Goal: Navigation & Orientation: Find specific page/section

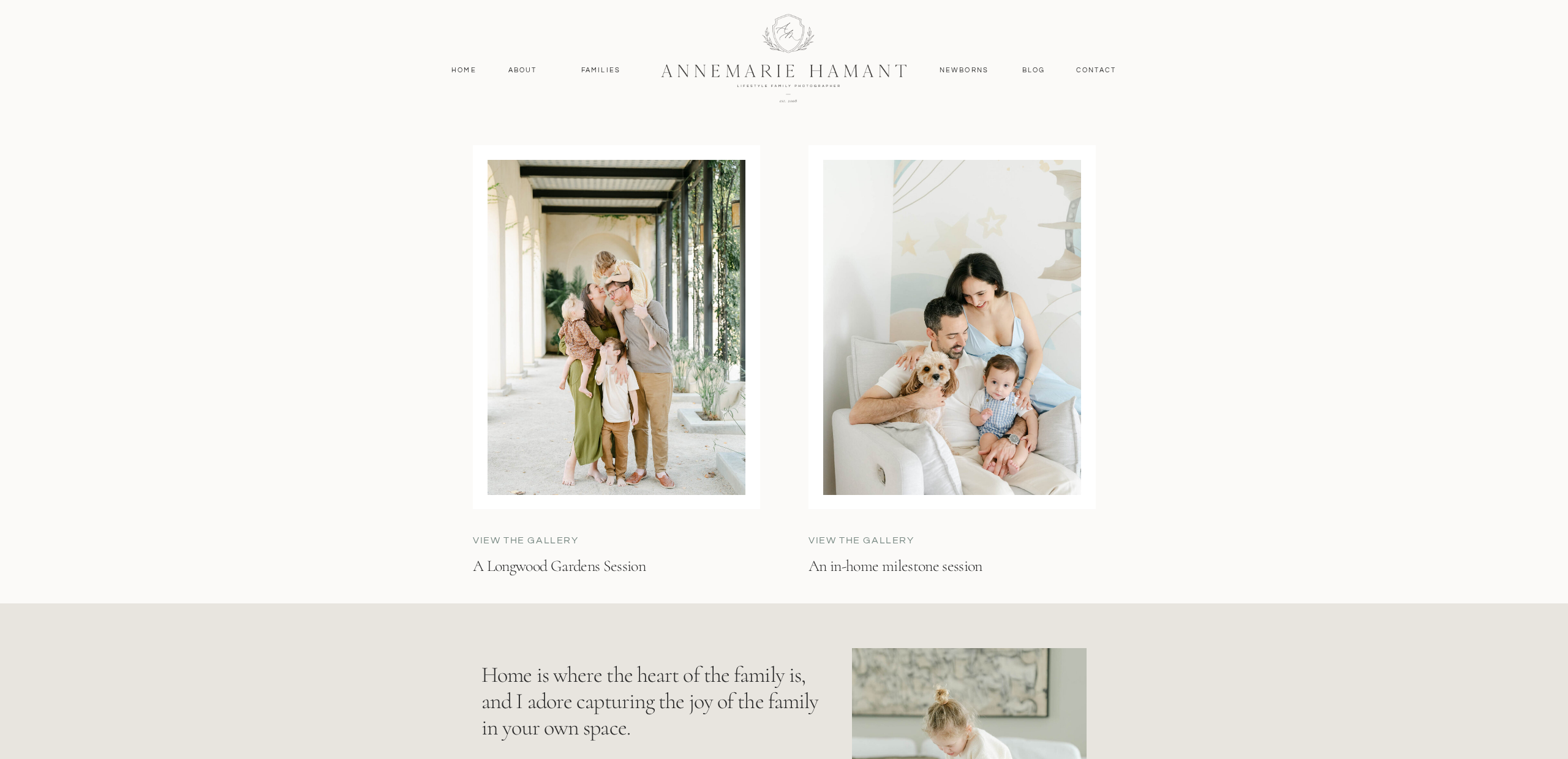
click at [1006, 343] on div at bounding box center [953, 327] width 258 height 335
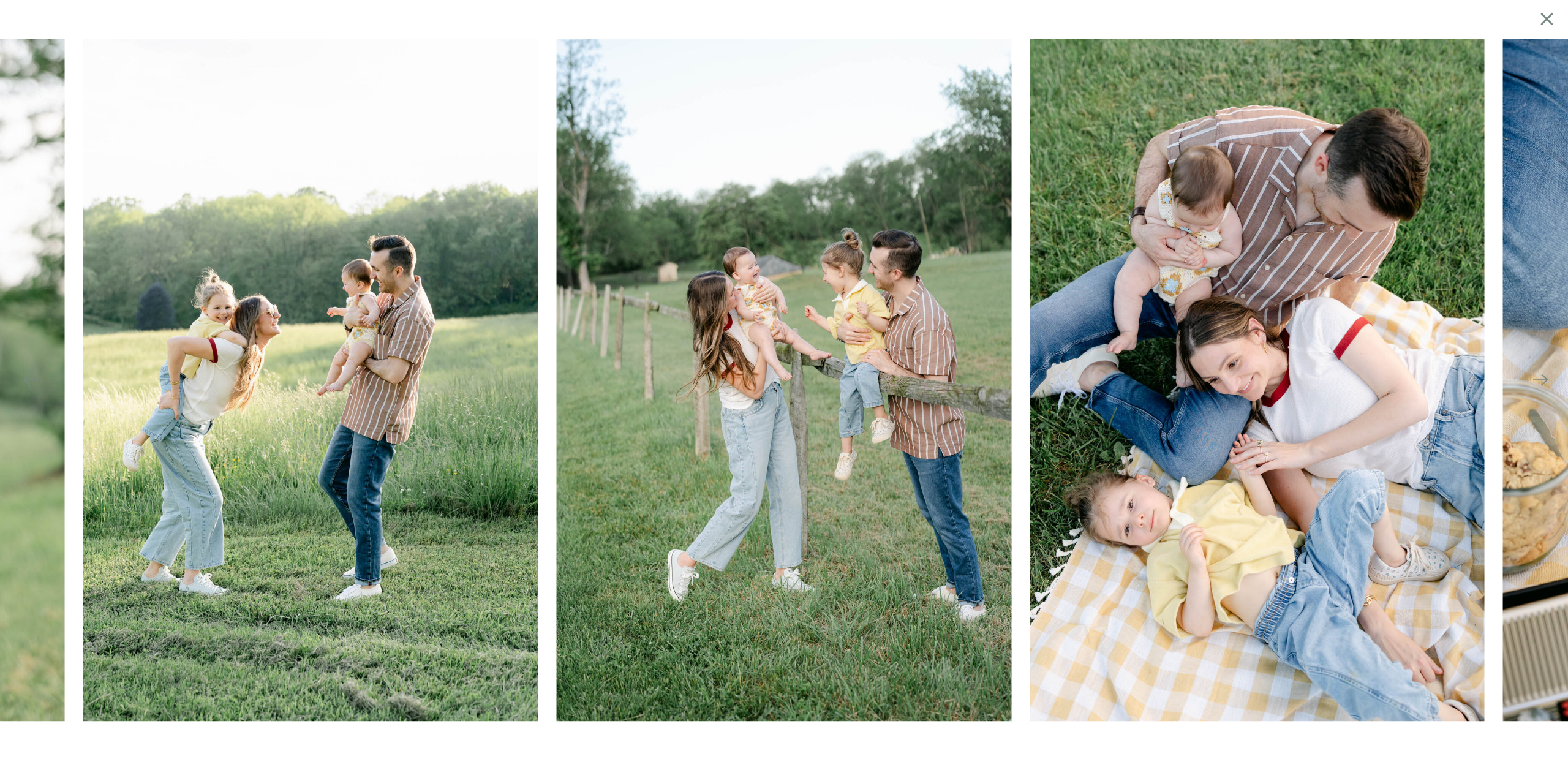
scroll to position [3729, 0]
click at [1547, 18] on icon at bounding box center [1546, 18] width 12 height 12
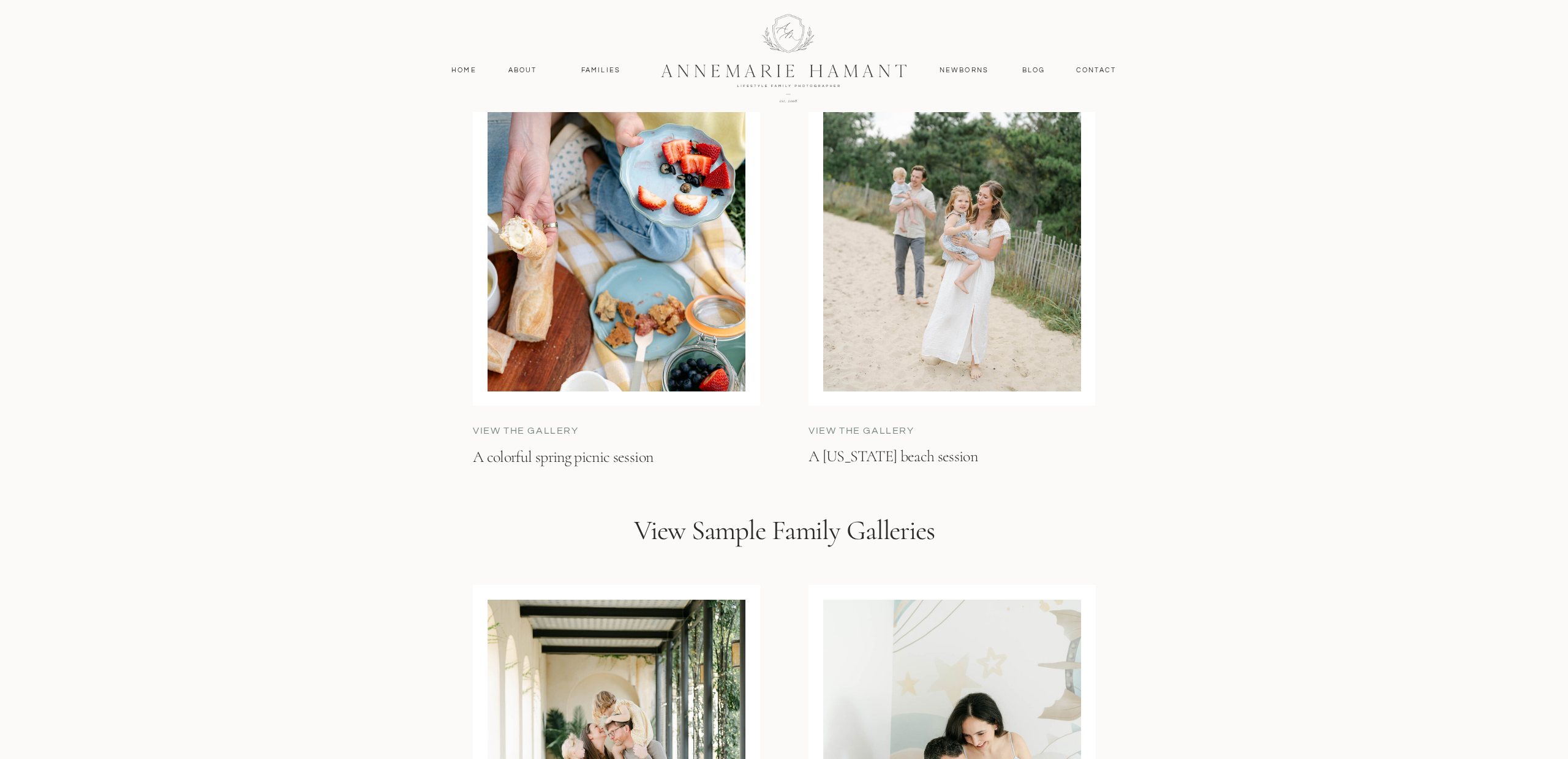
scroll to position [3648, 0]
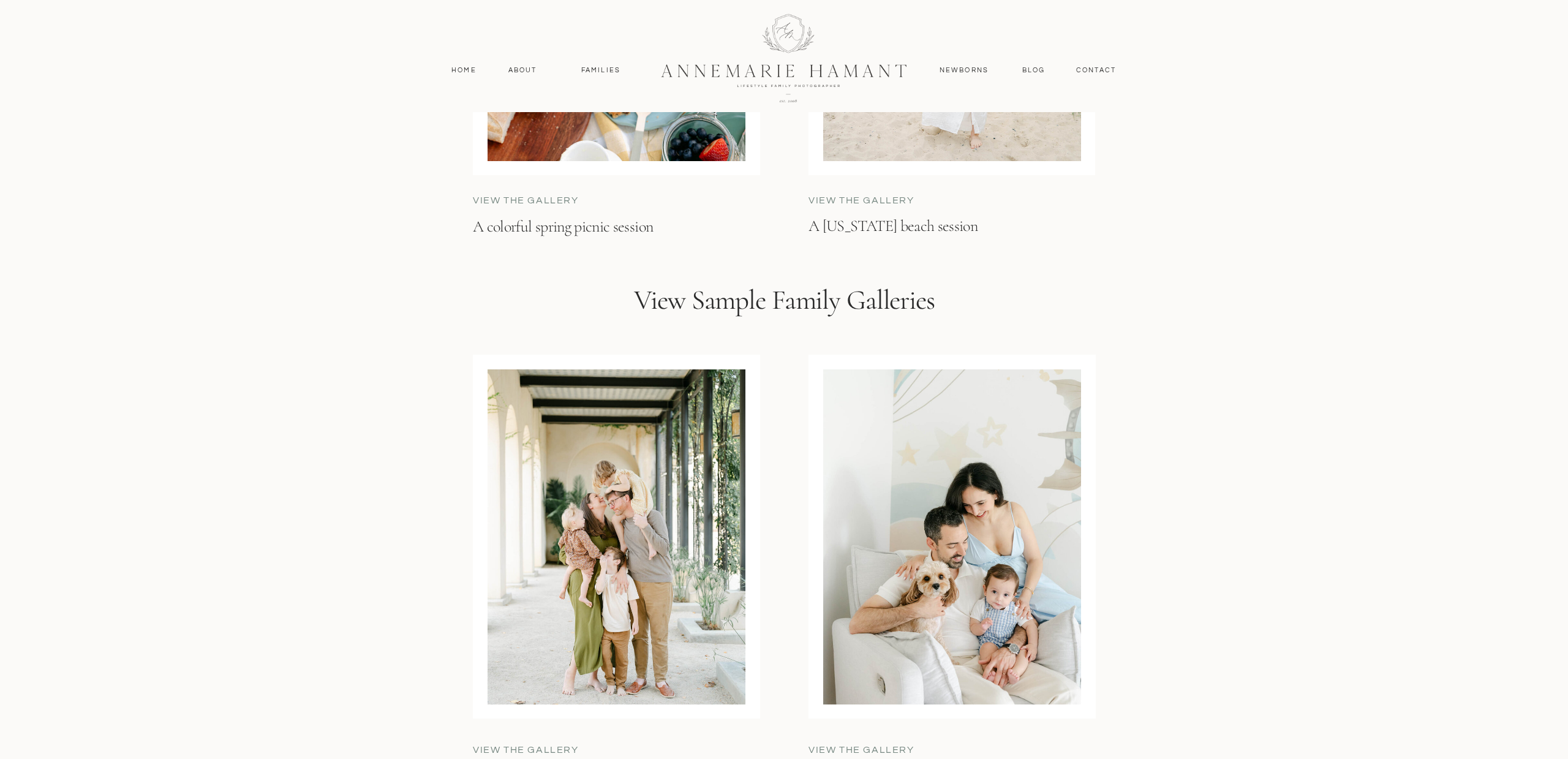
click at [938, 572] on div at bounding box center [953, 537] width 258 height 335
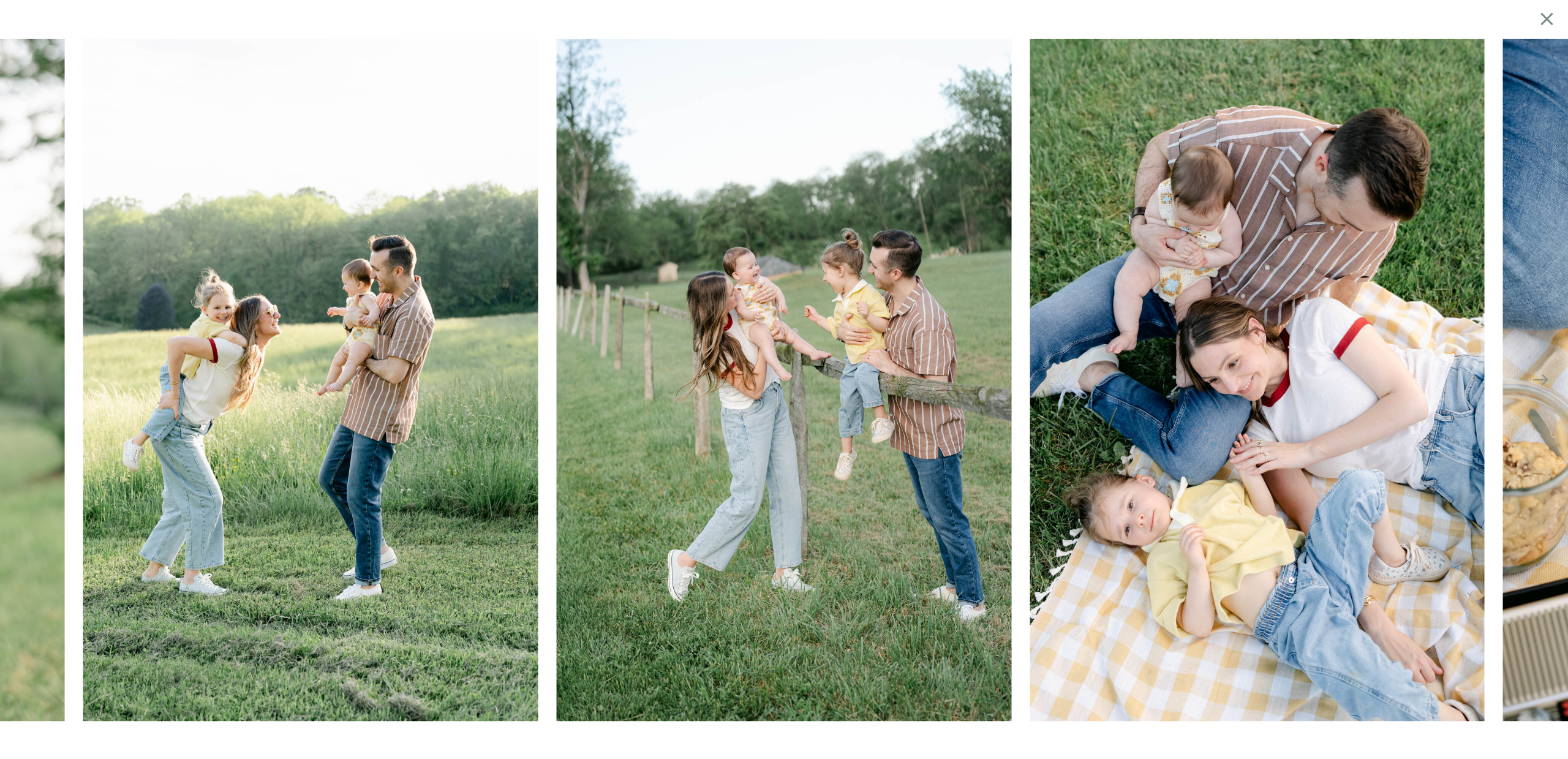
scroll to position [0, 0]
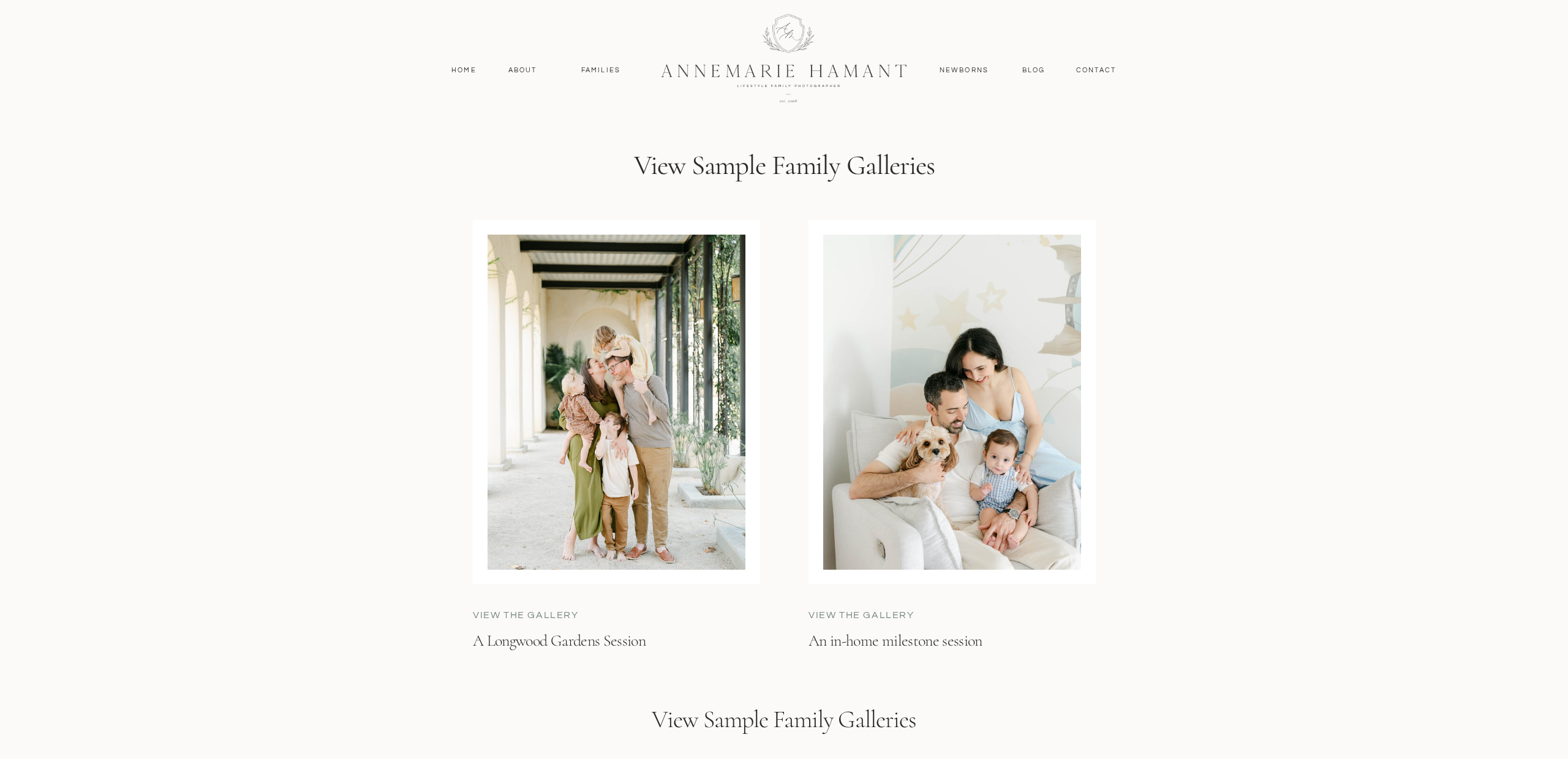
click at [1040, 366] on div at bounding box center [953, 402] width 258 height 335
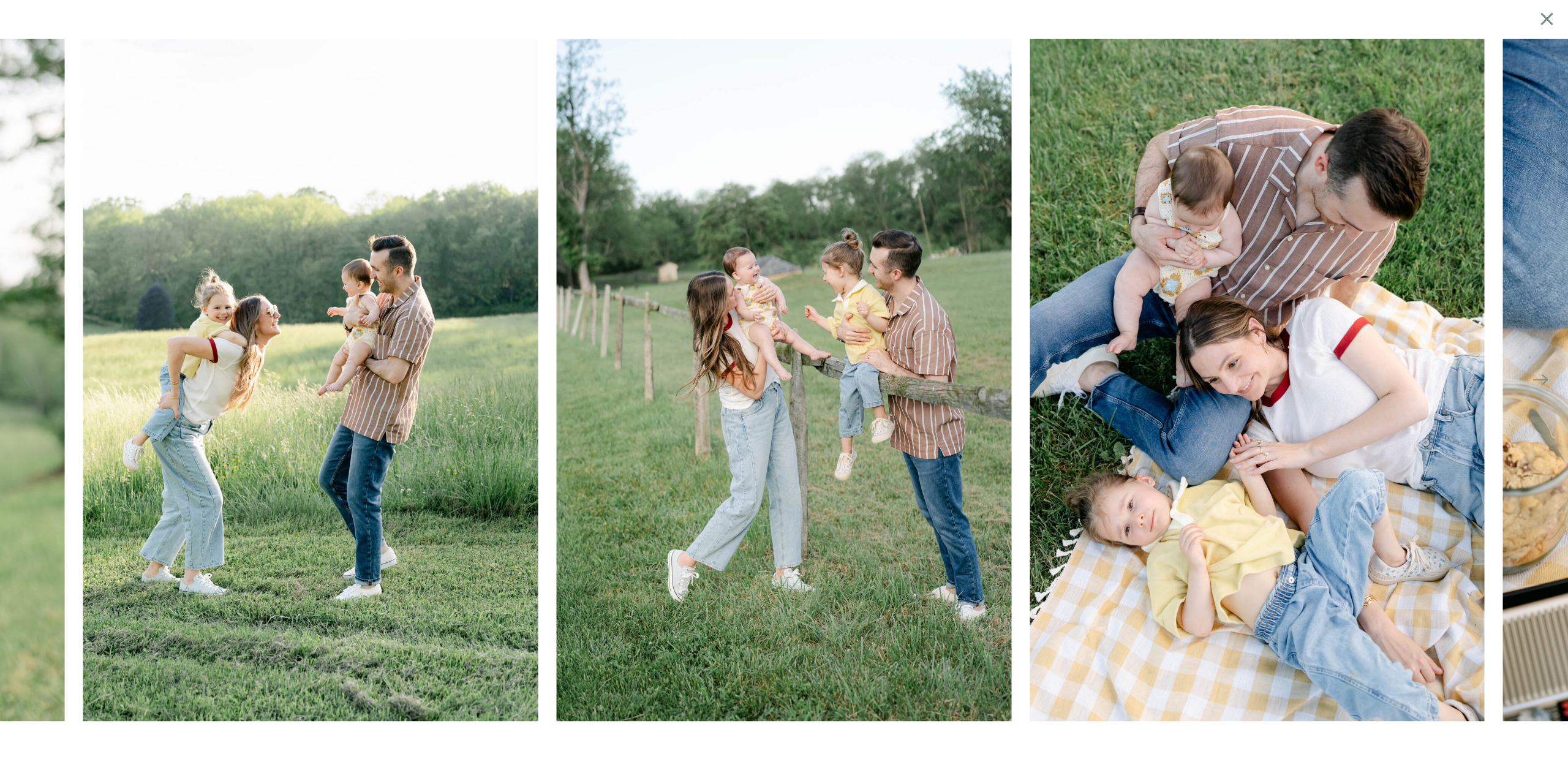
click at [1546, 17] on icon at bounding box center [1547, 18] width 22 height 24
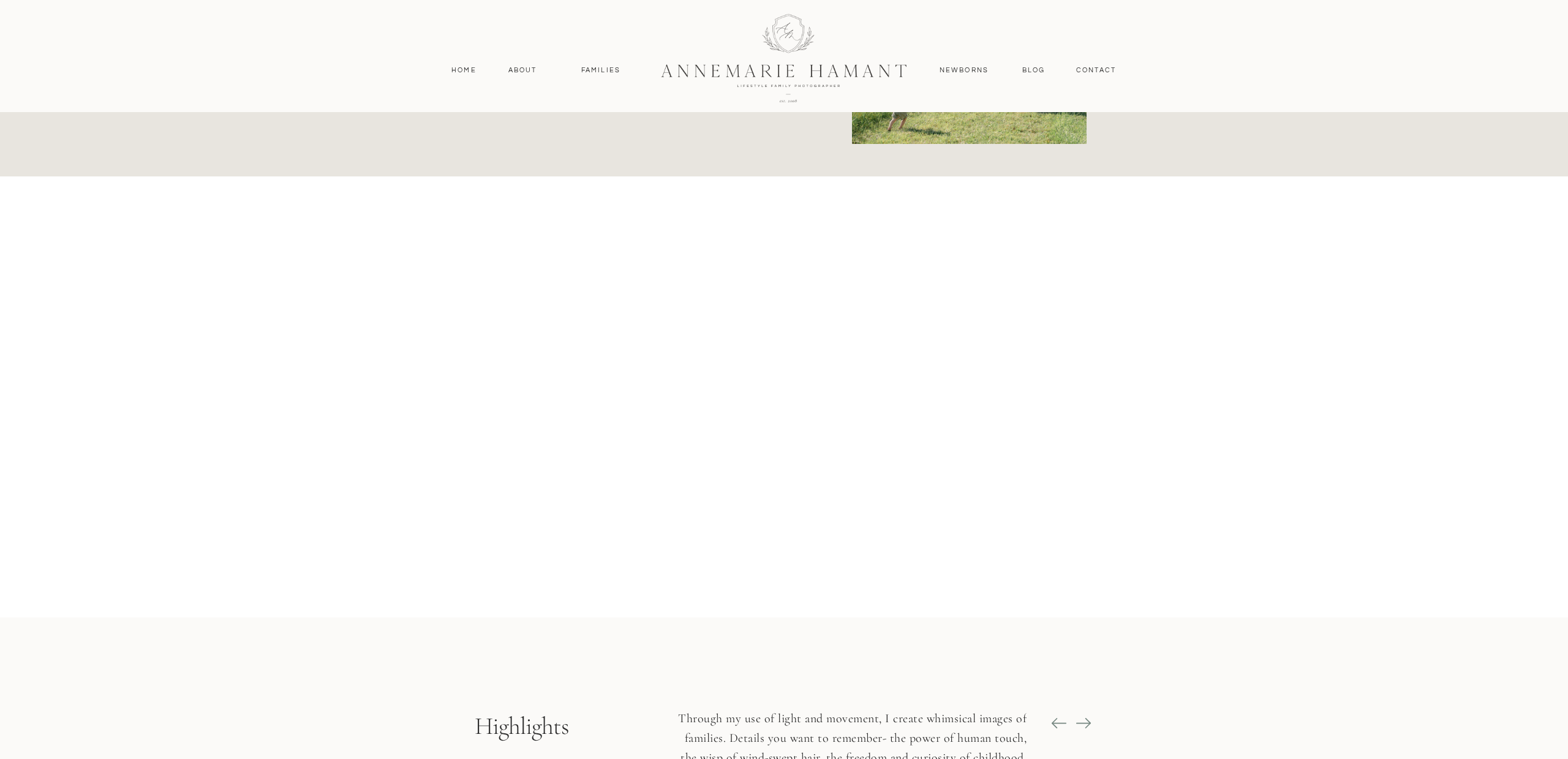
scroll to position [794, 0]
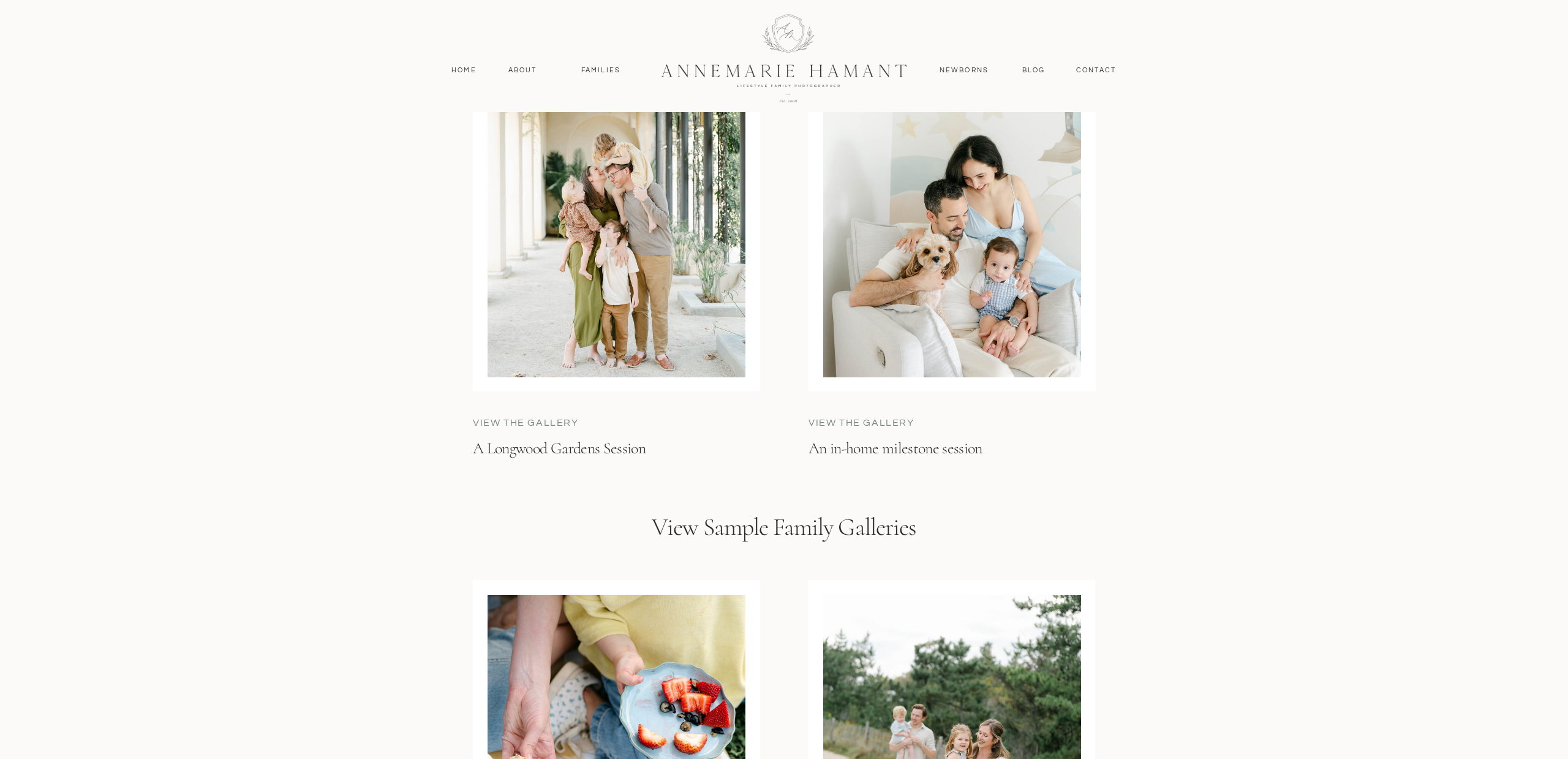
click at [960, 281] on div at bounding box center [953, 210] width 258 height 335
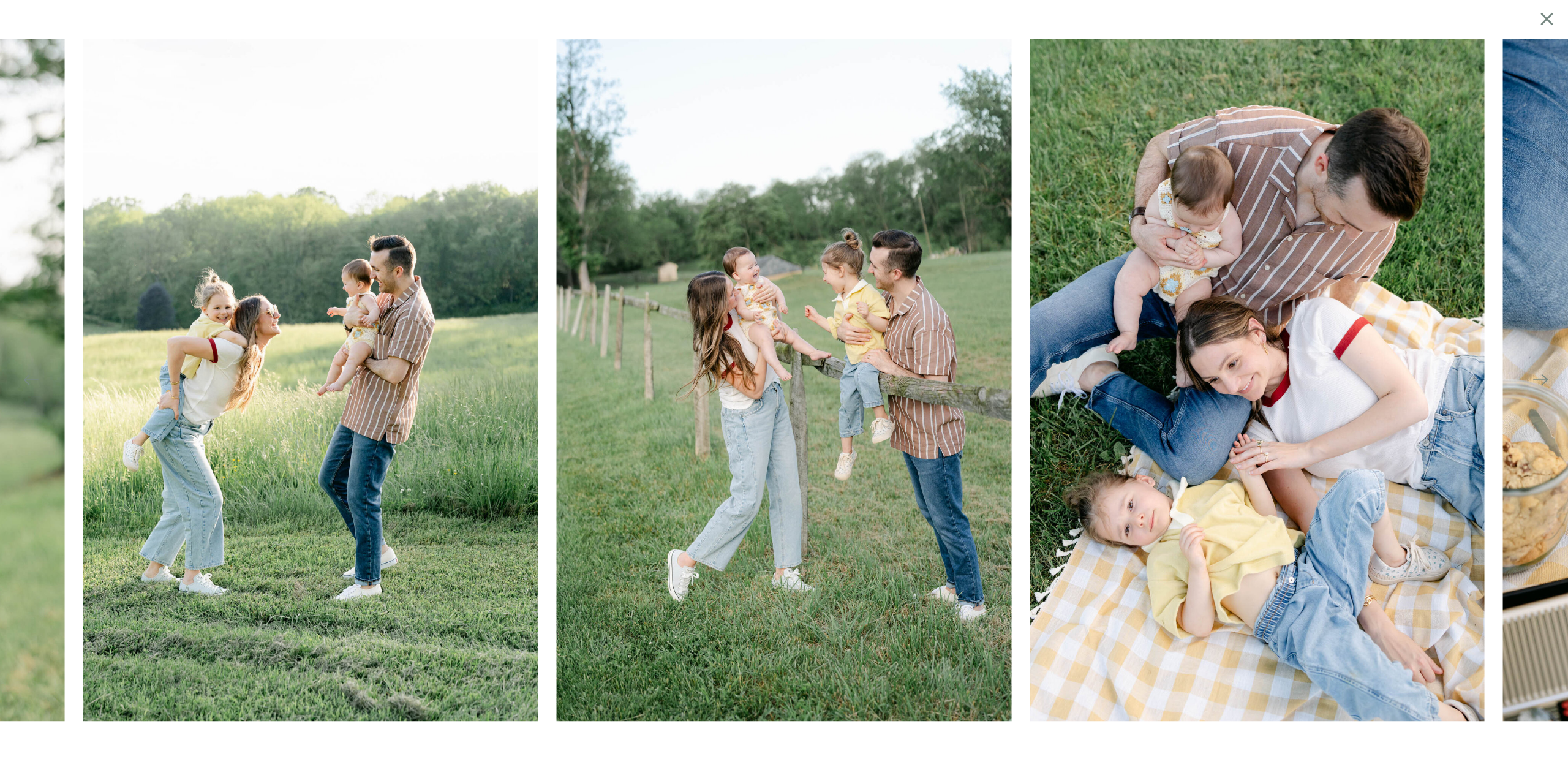
click at [1542, 24] on icon at bounding box center [1546, 18] width 12 height 12
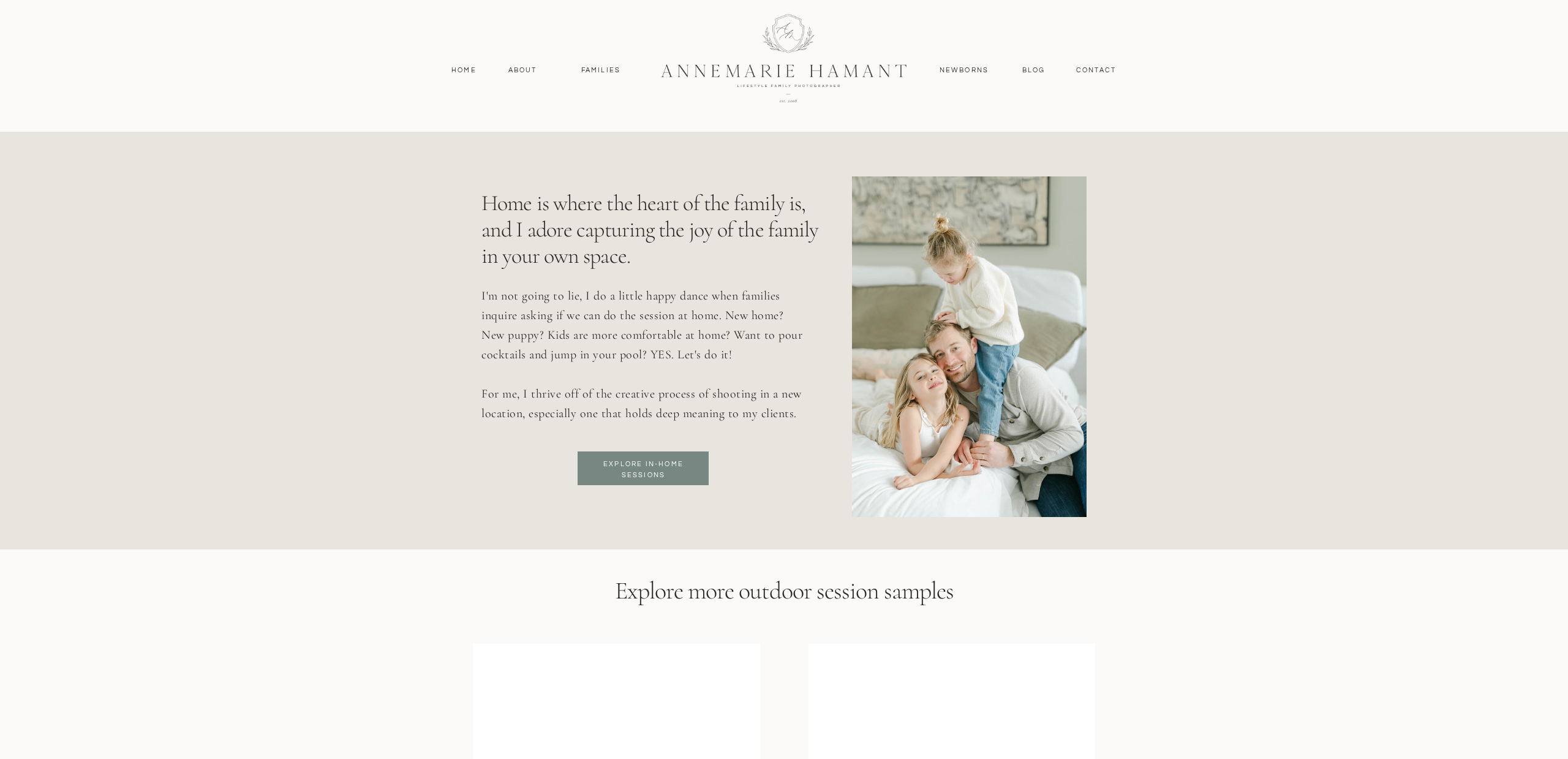
scroll to position [4330, 0]
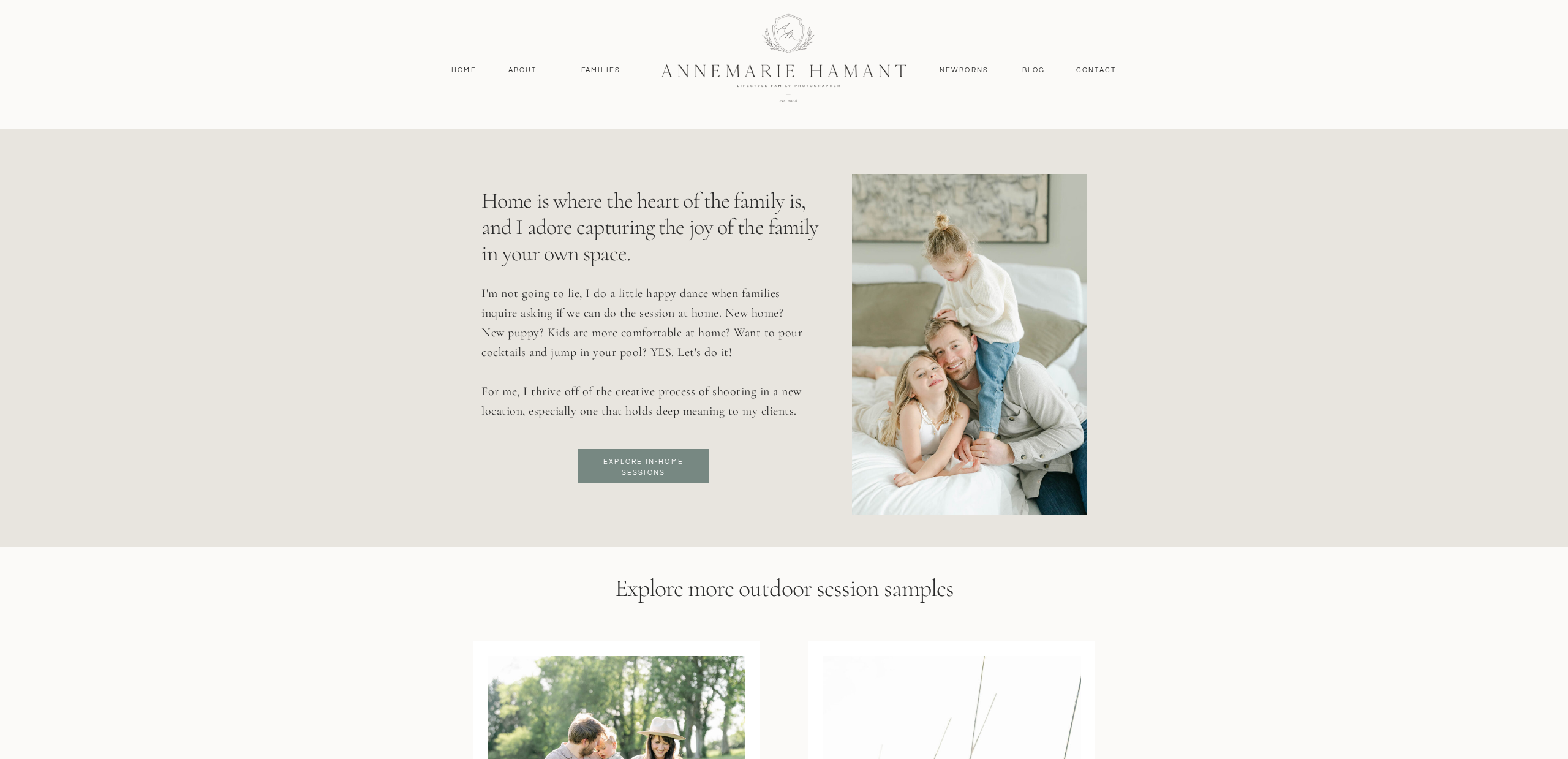
click at [685, 466] on h3 "Explore in-home sessions" at bounding box center [644, 467] width 100 height 22
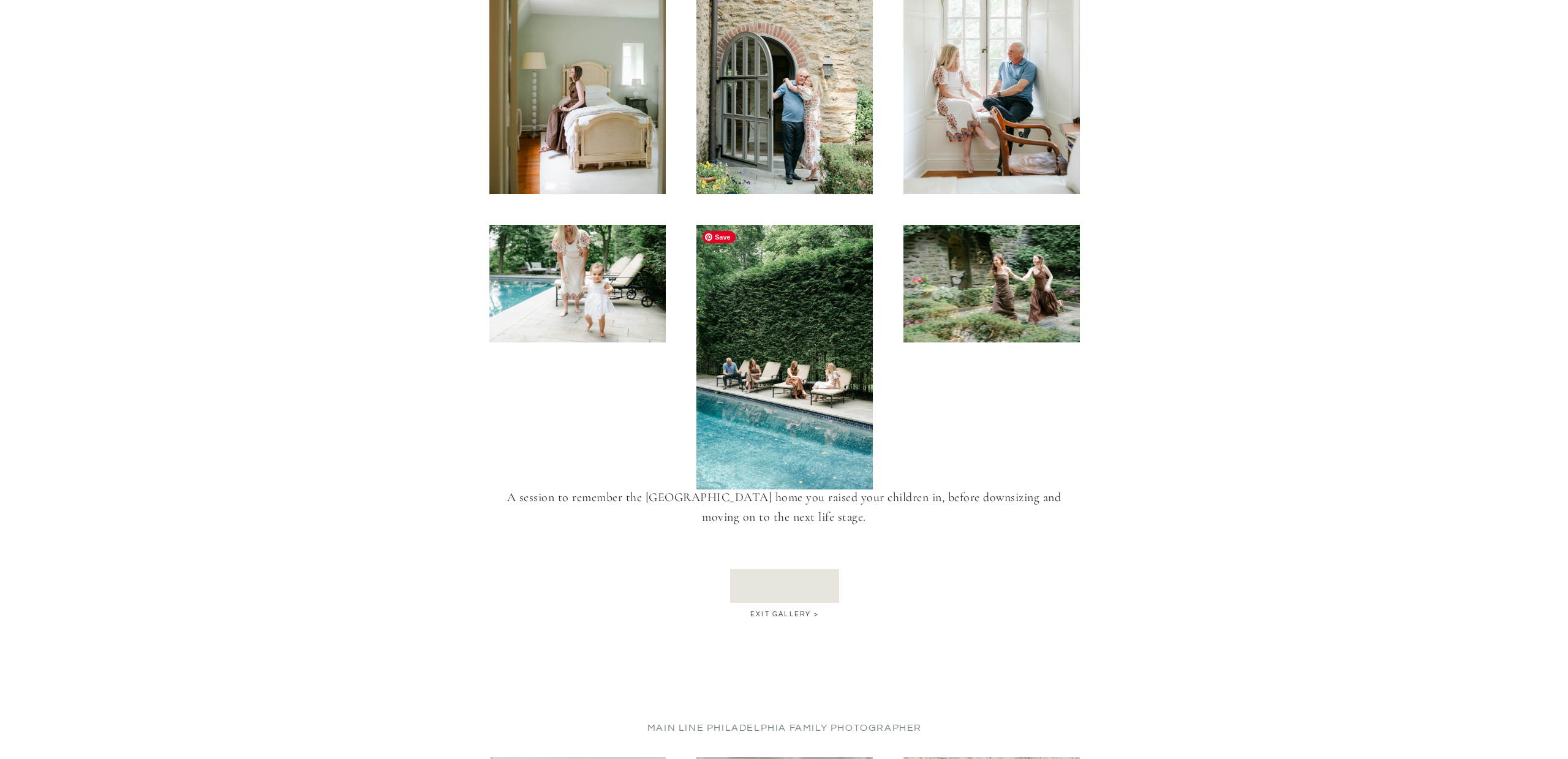
scroll to position [3413, 0]
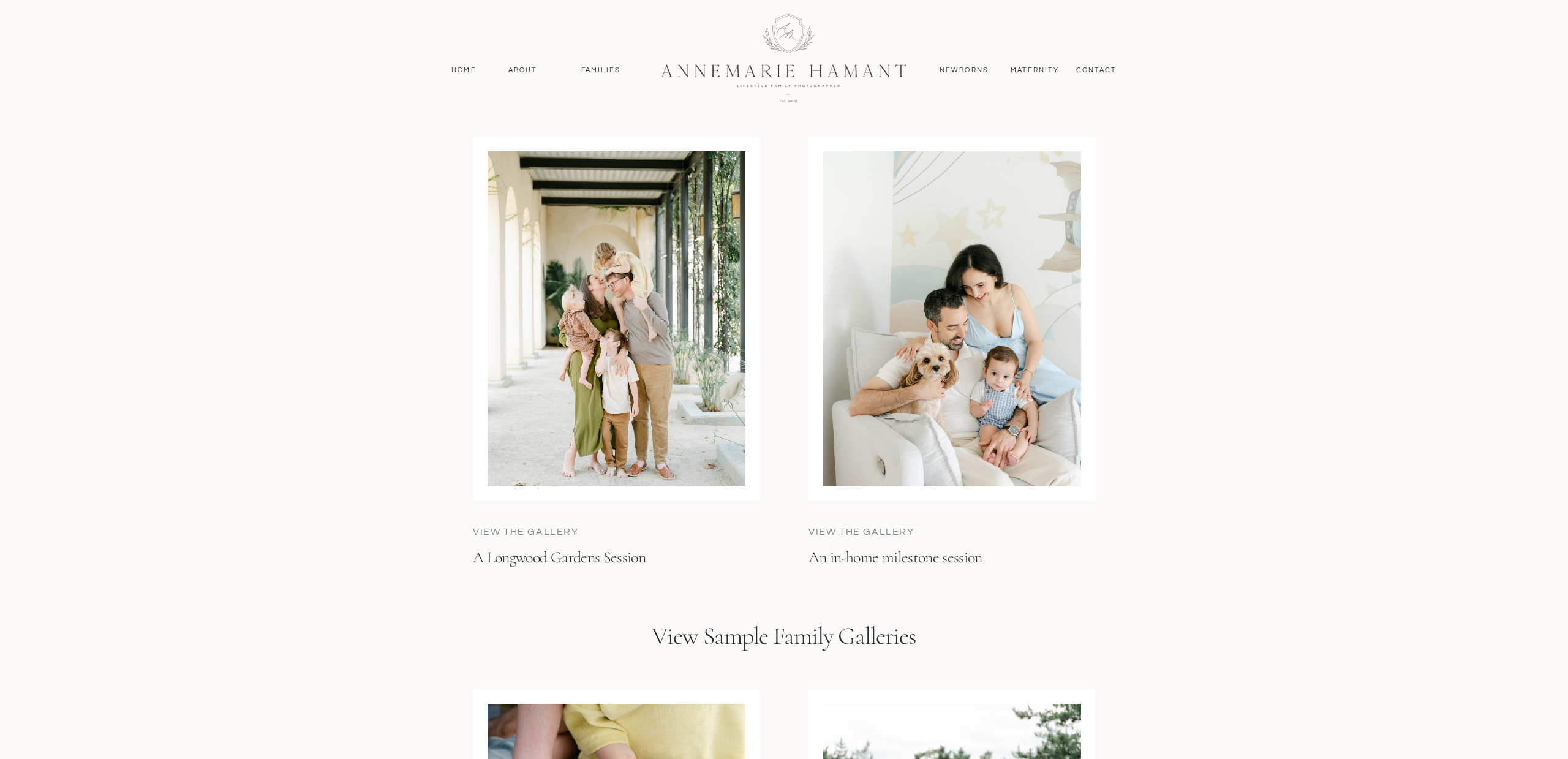
scroll to position [3304, 0]
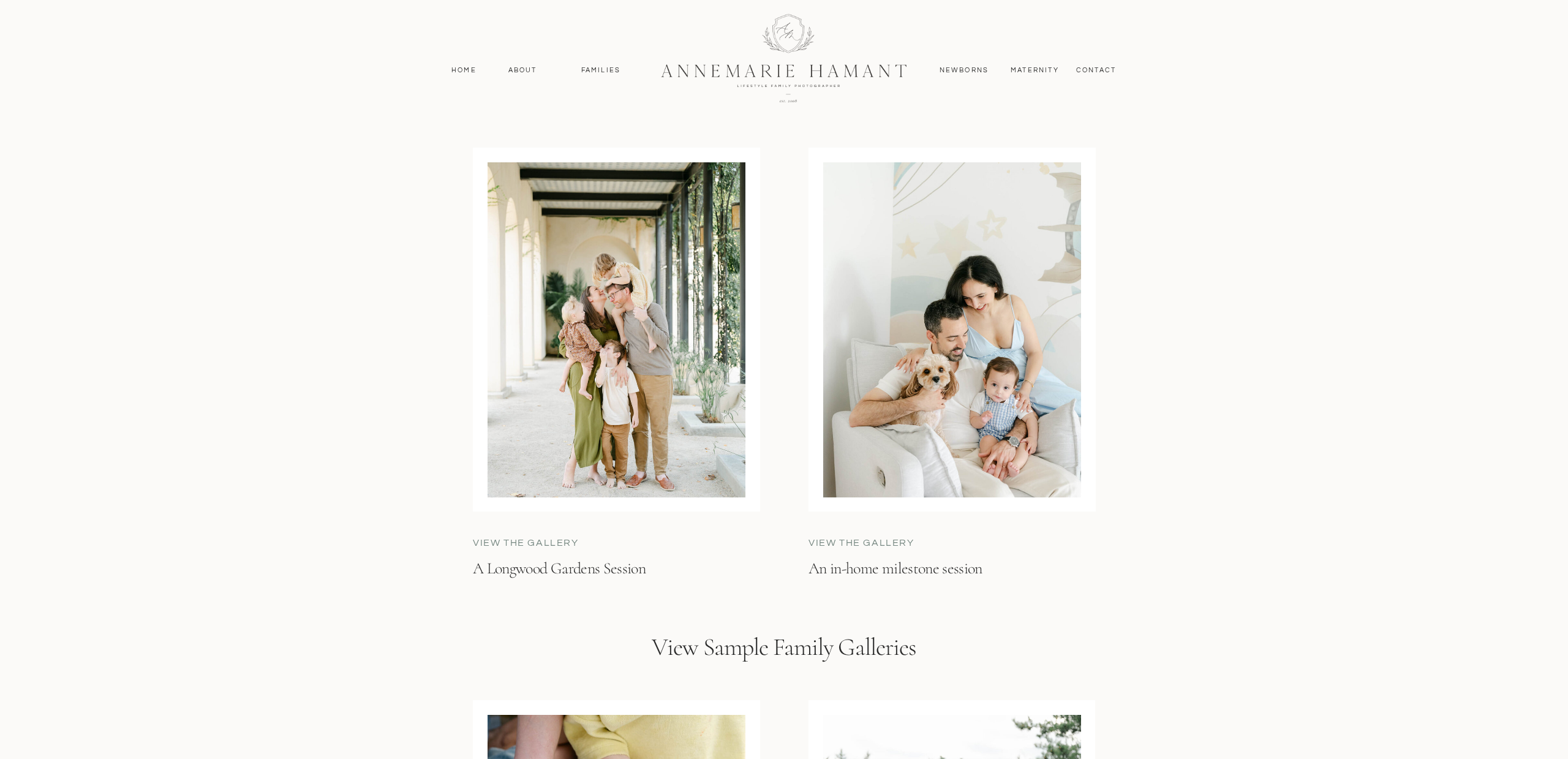
click at [917, 345] on div at bounding box center [953, 330] width 258 height 335
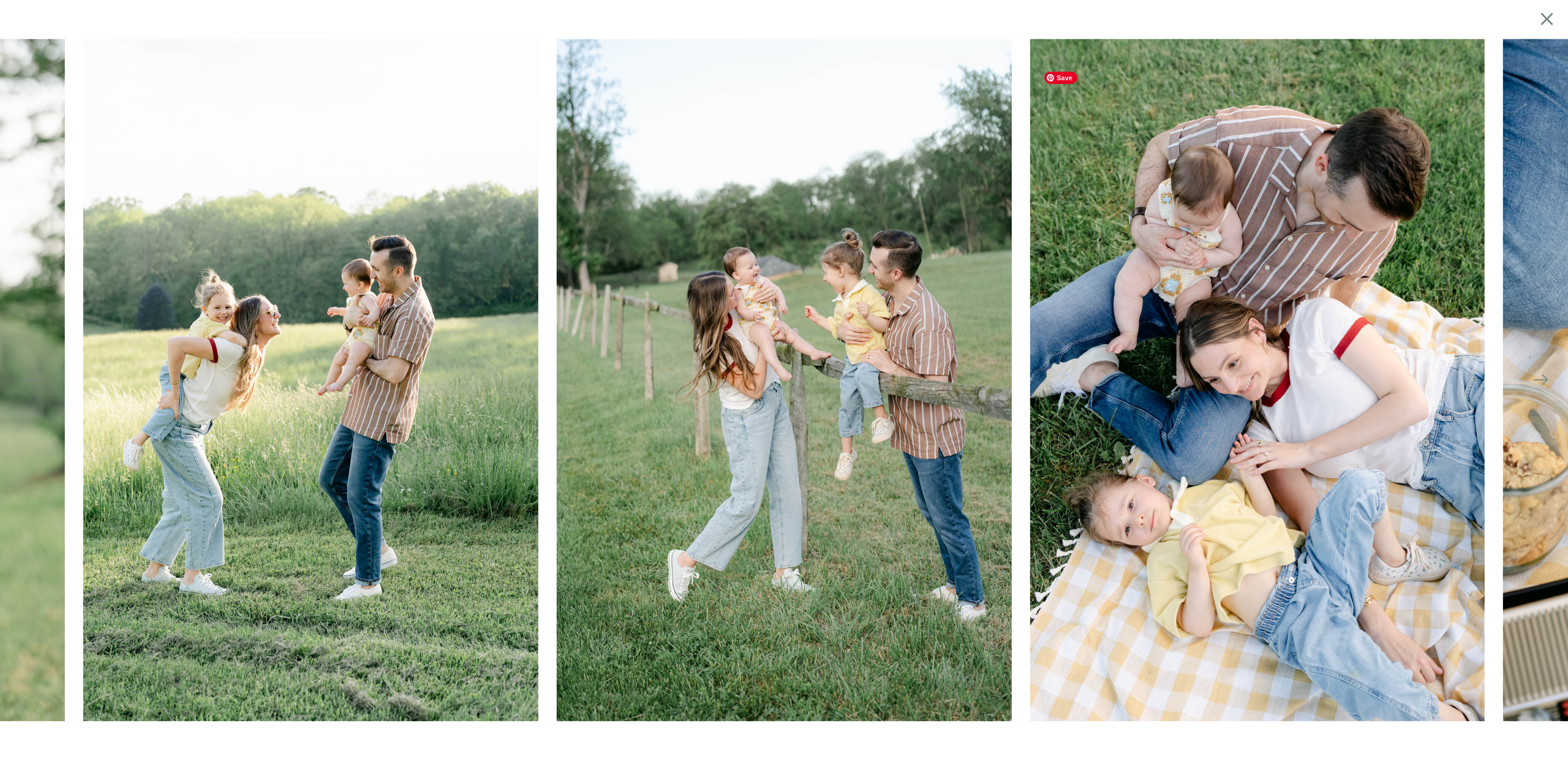
scroll to position [0, 0]
click at [1542, 21] on icon at bounding box center [1547, 18] width 22 height 24
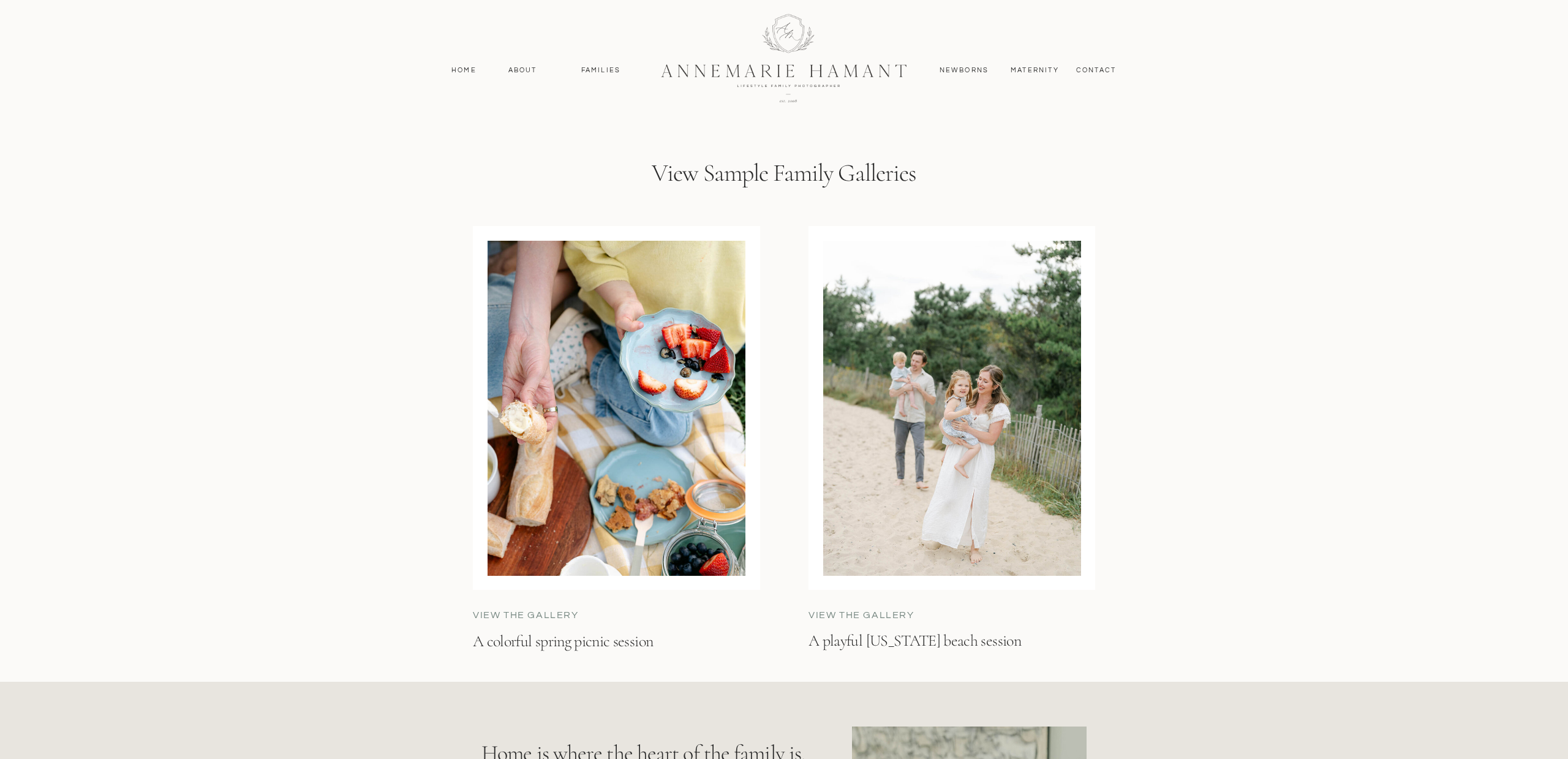
scroll to position [3798, 0]
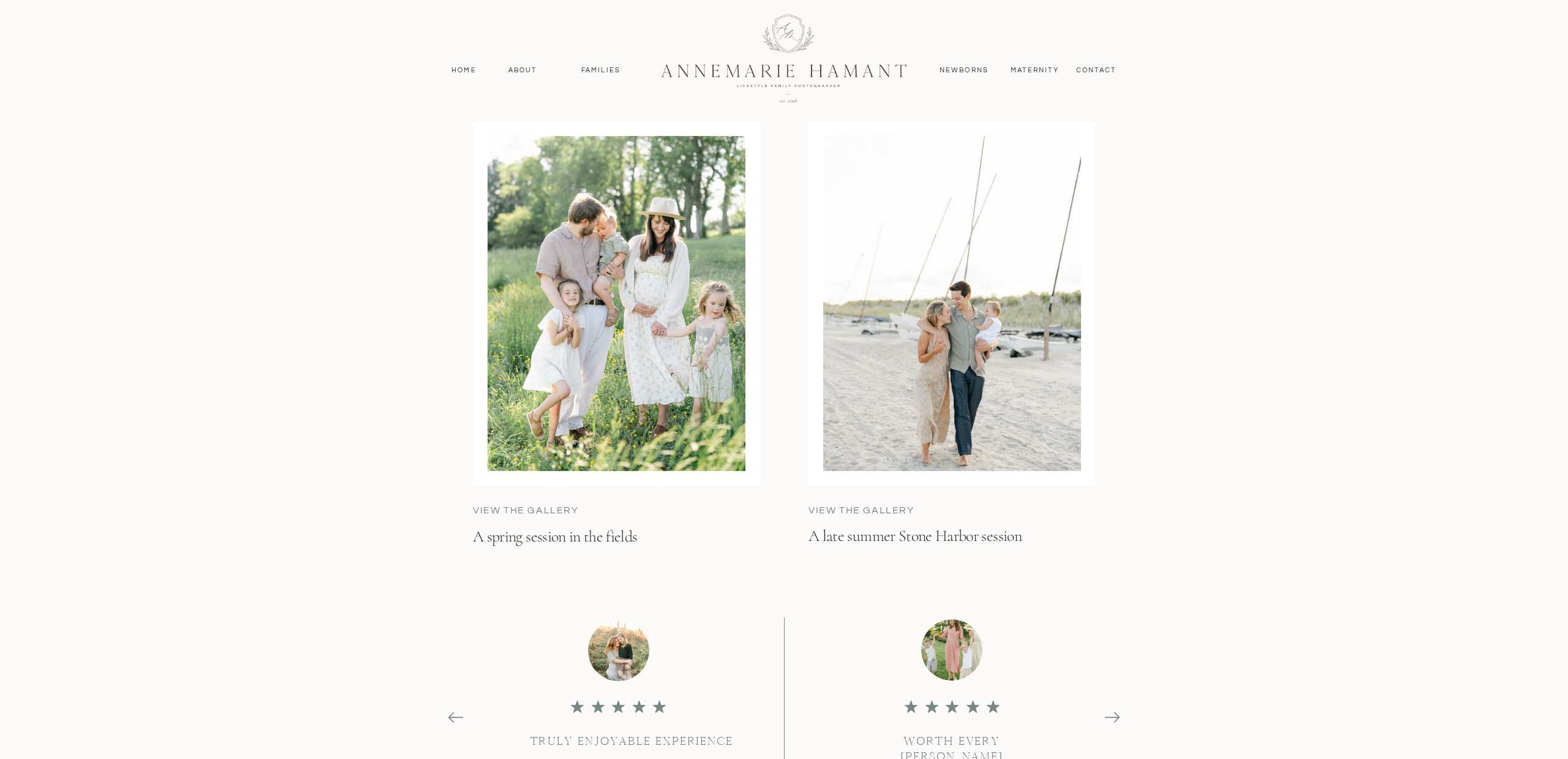
scroll to position [5106, 0]
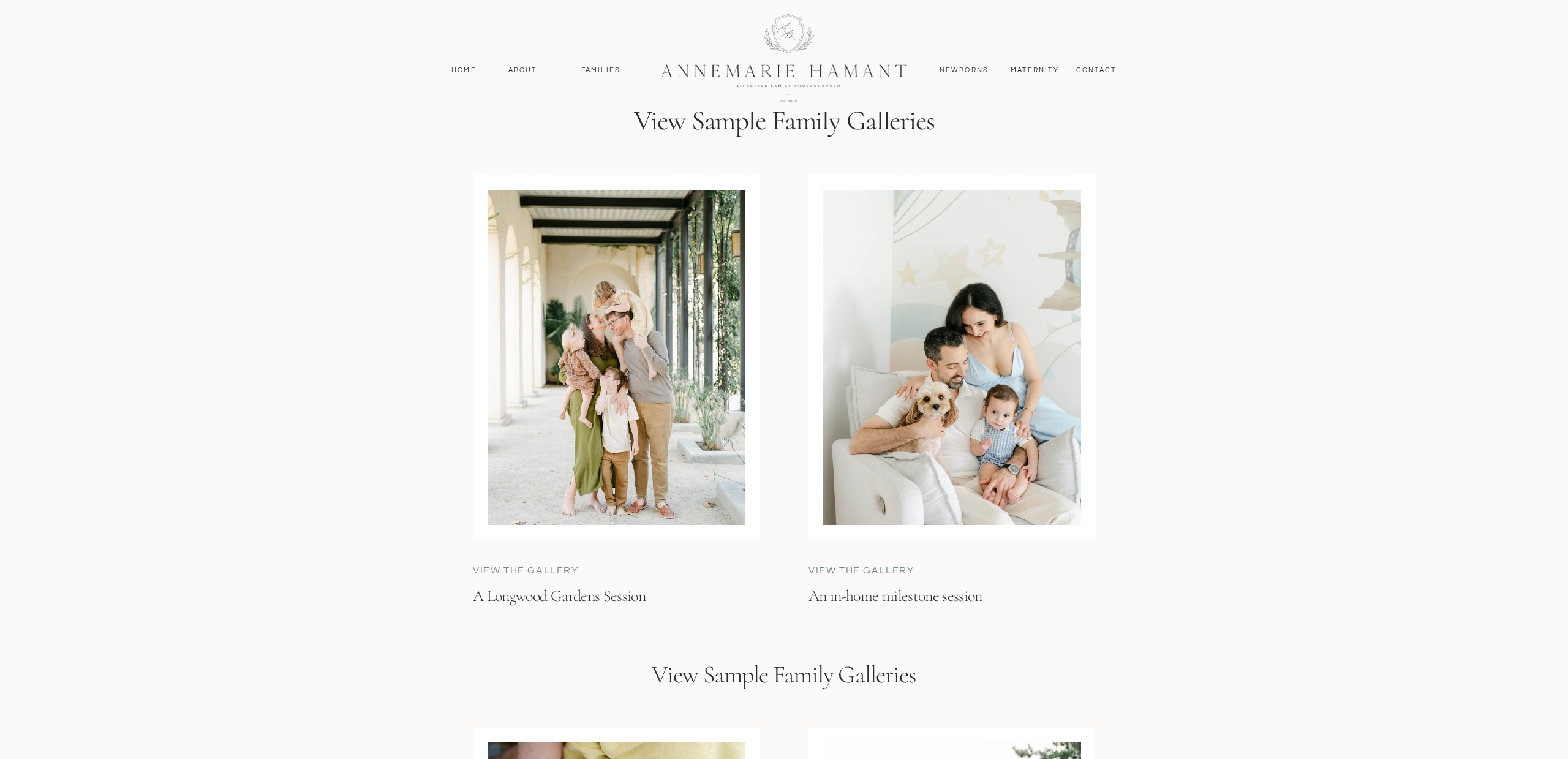
click at [980, 306] on div at bounding box center [953, 357] width 258 height 335
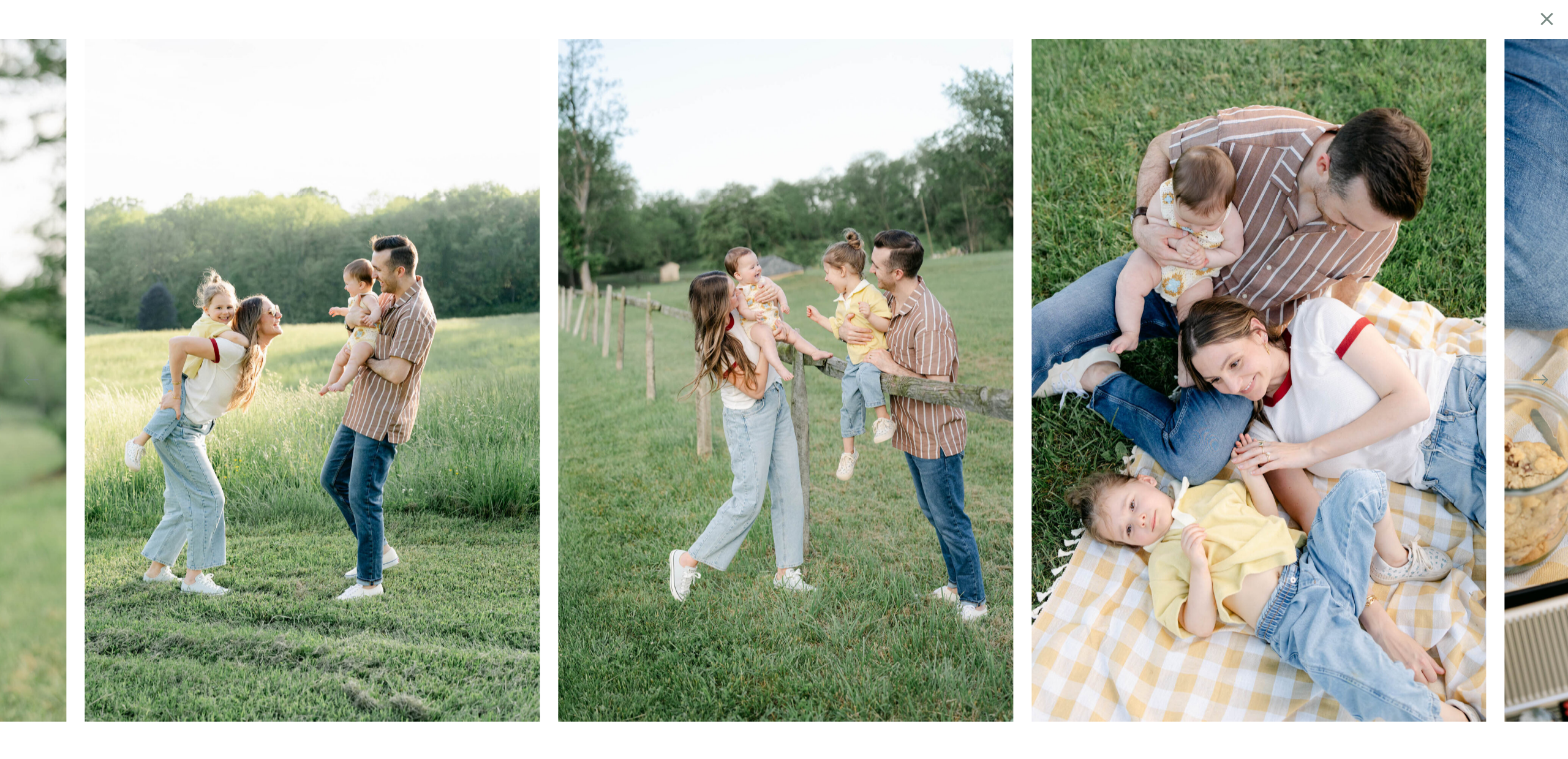
scroll to position [0, 0]
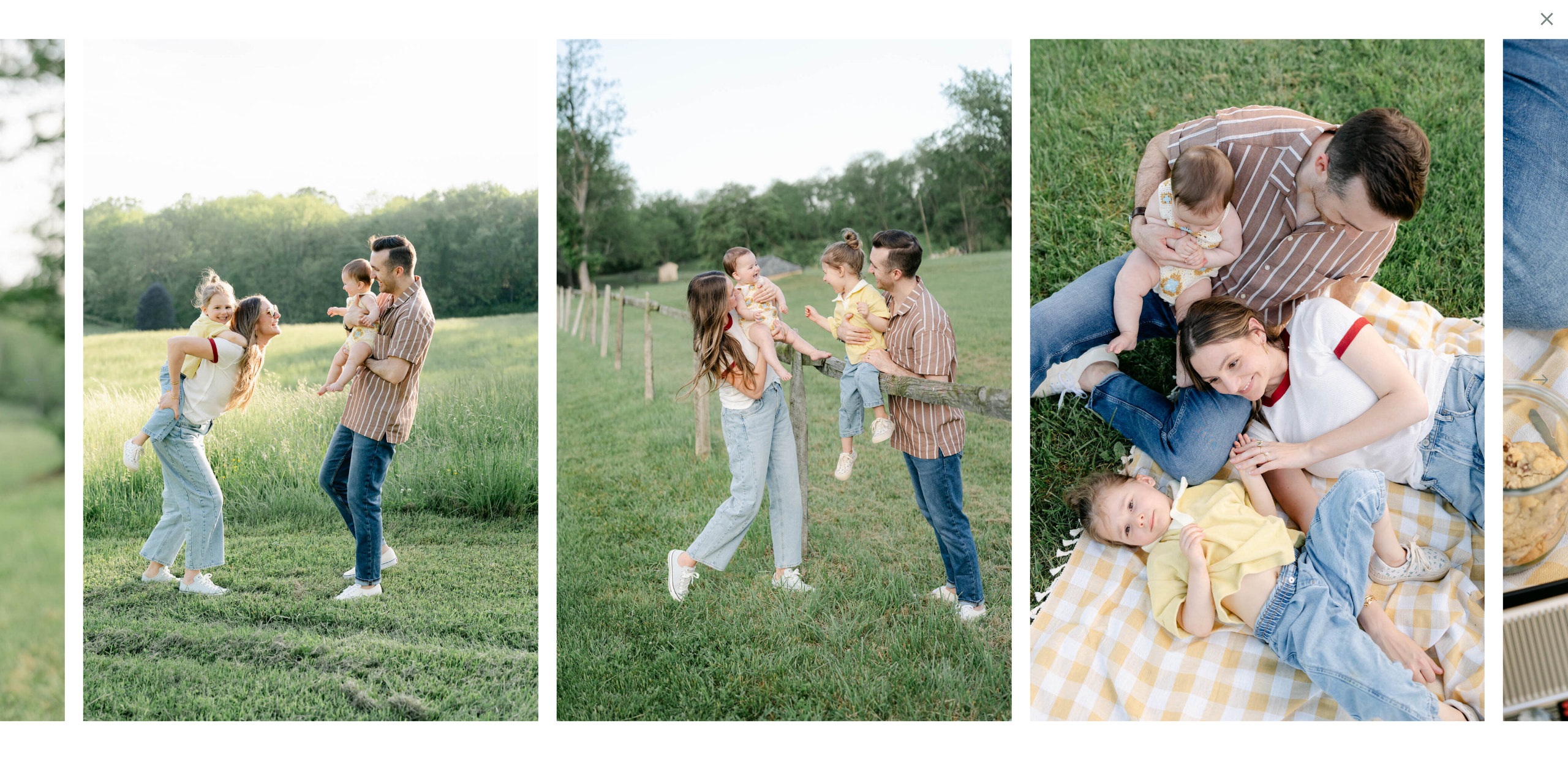
click at [1549, 22] on icon at bounding box center [1547, 18] width 22 height 24
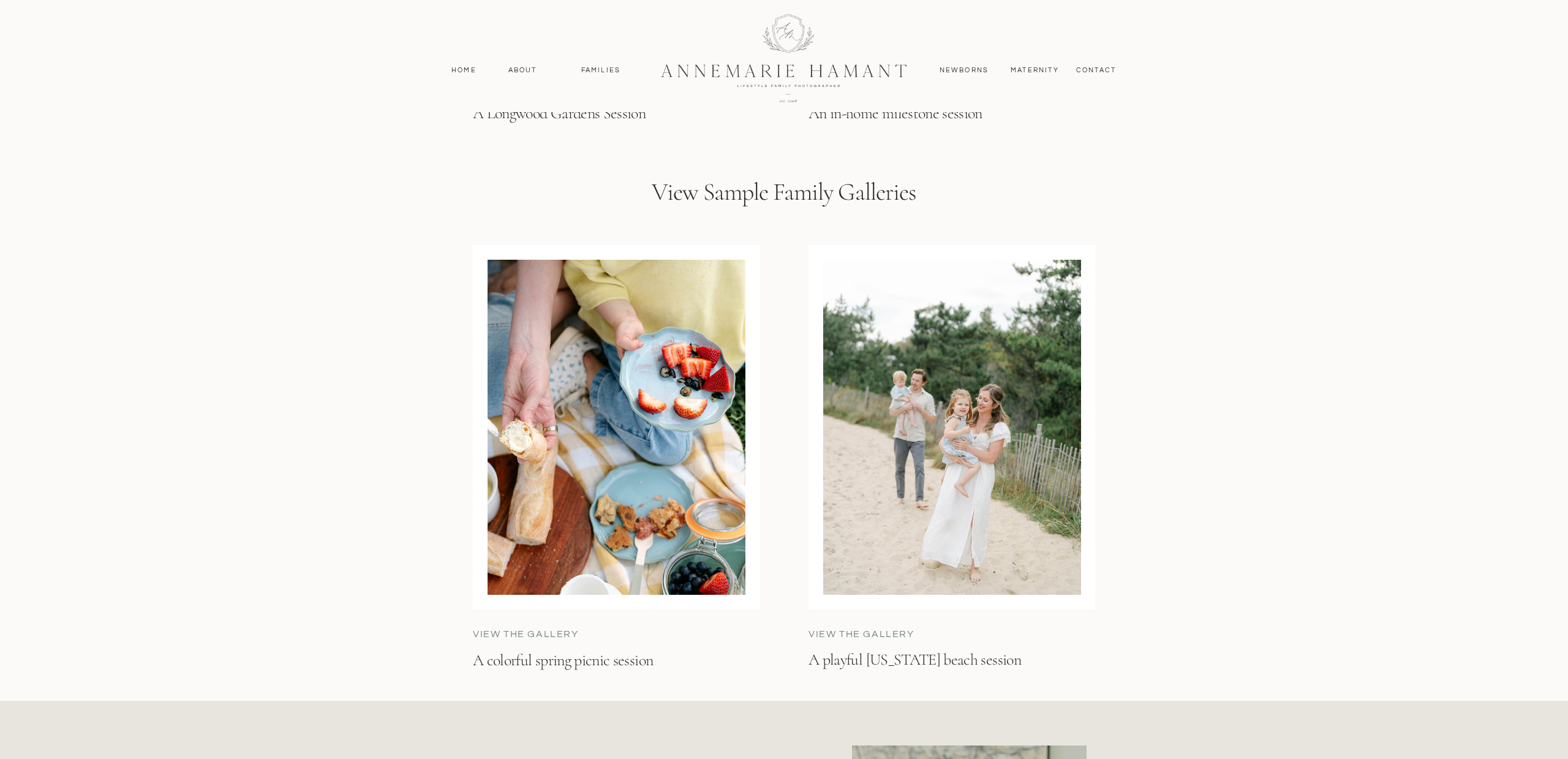
scroll to position [3798, 0]
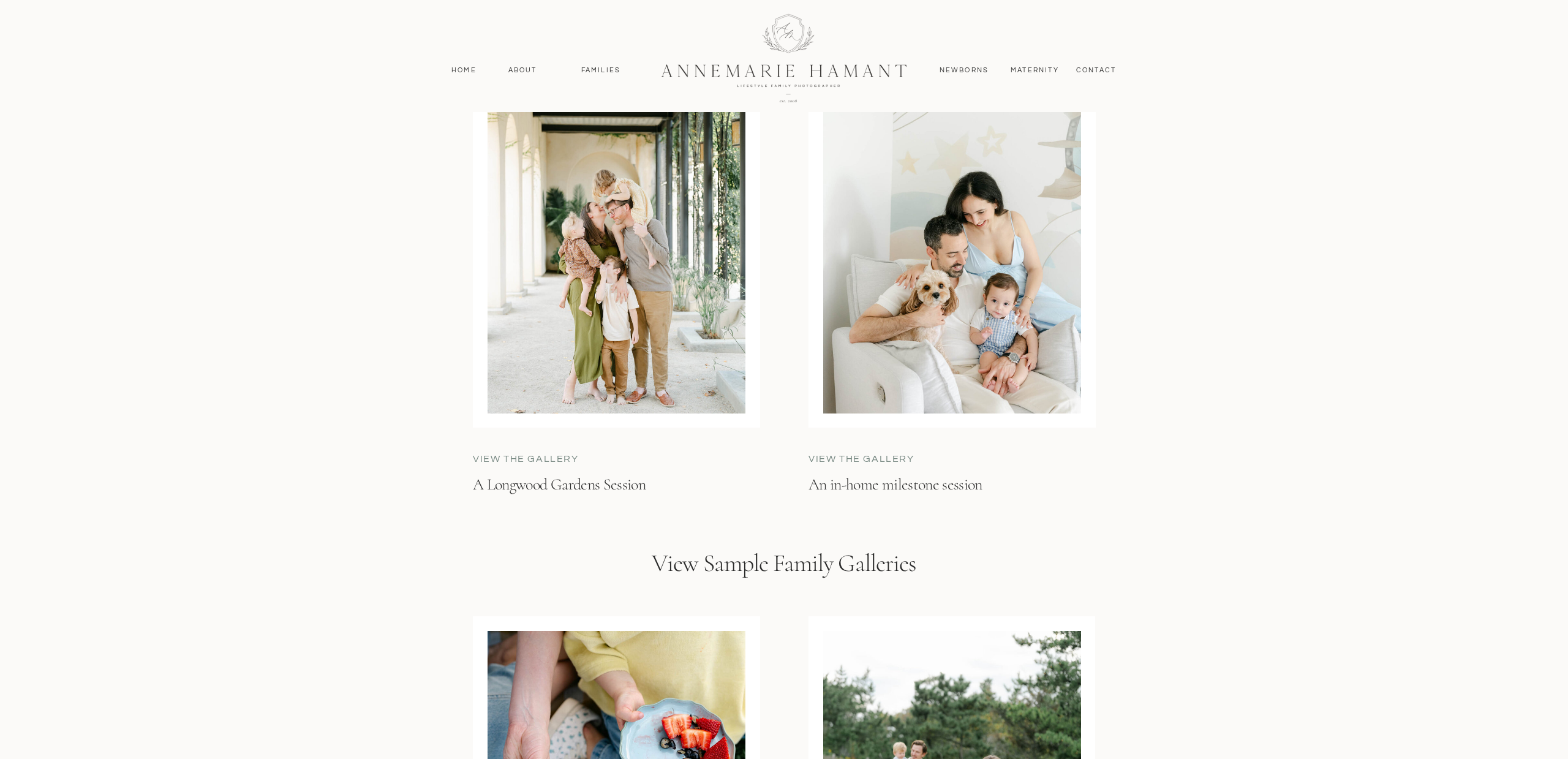
scroll to position [3359, 0]
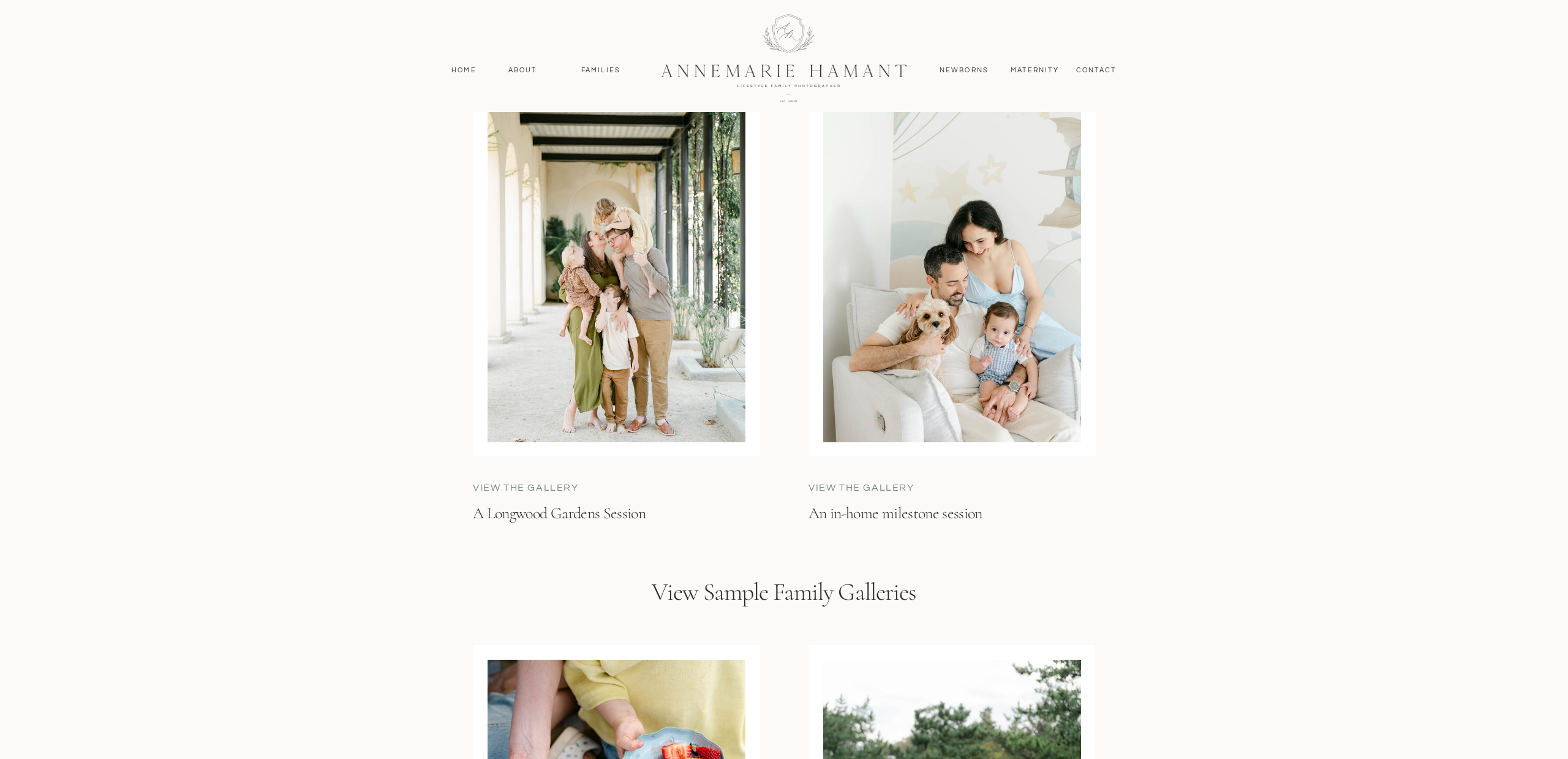
click at [988, 321] on div at bounding box center [953, 275] width 258 height 335
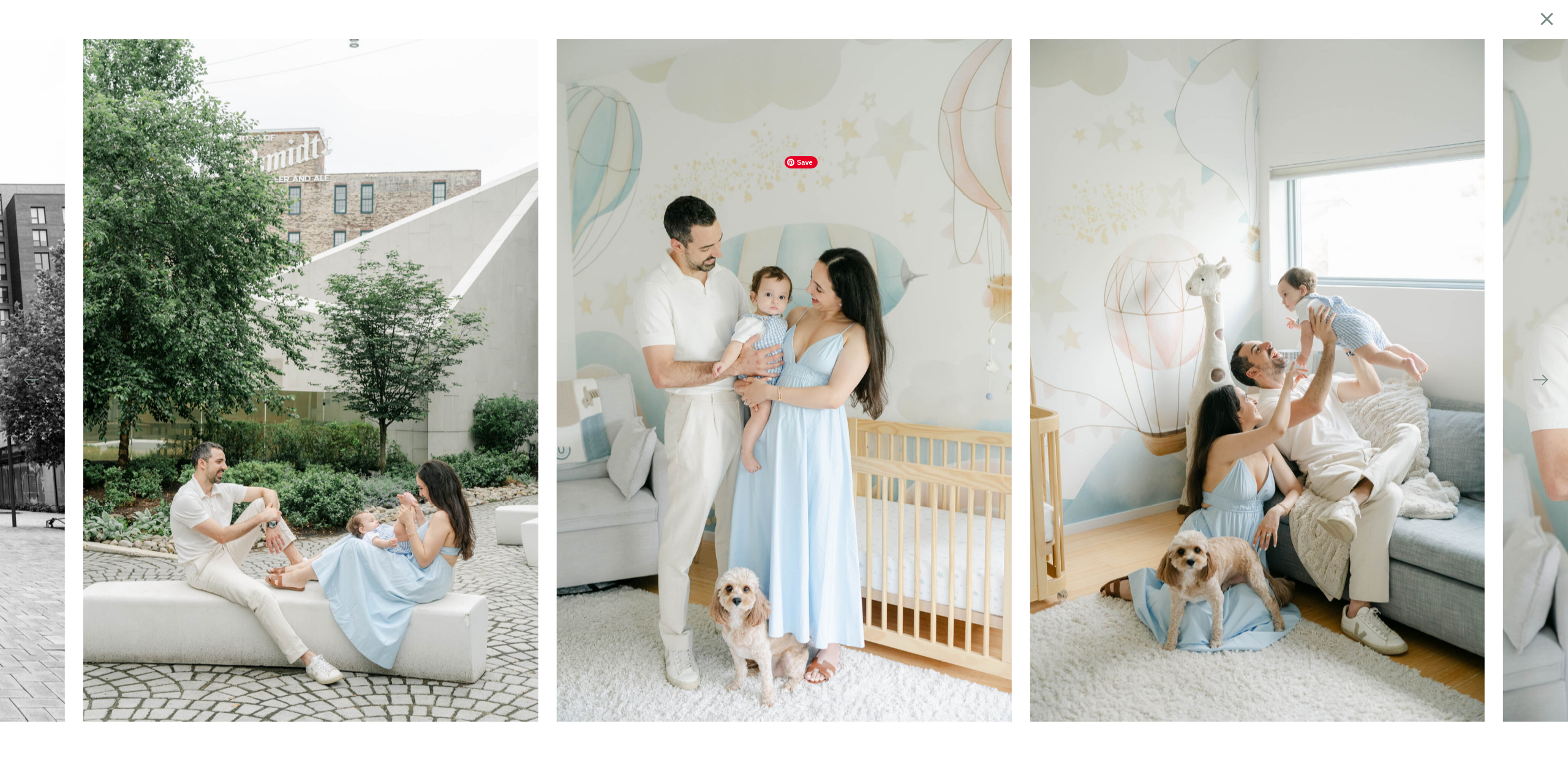
scroll to position [3247, 0]
drag, startPoint x: 1551, startPoint y: 24, endPoint x: 1352, endPoint y: 14, distance: 199.3
click at [1551, 24] on icon at bounding box center [1546, 18] width 12 height 12
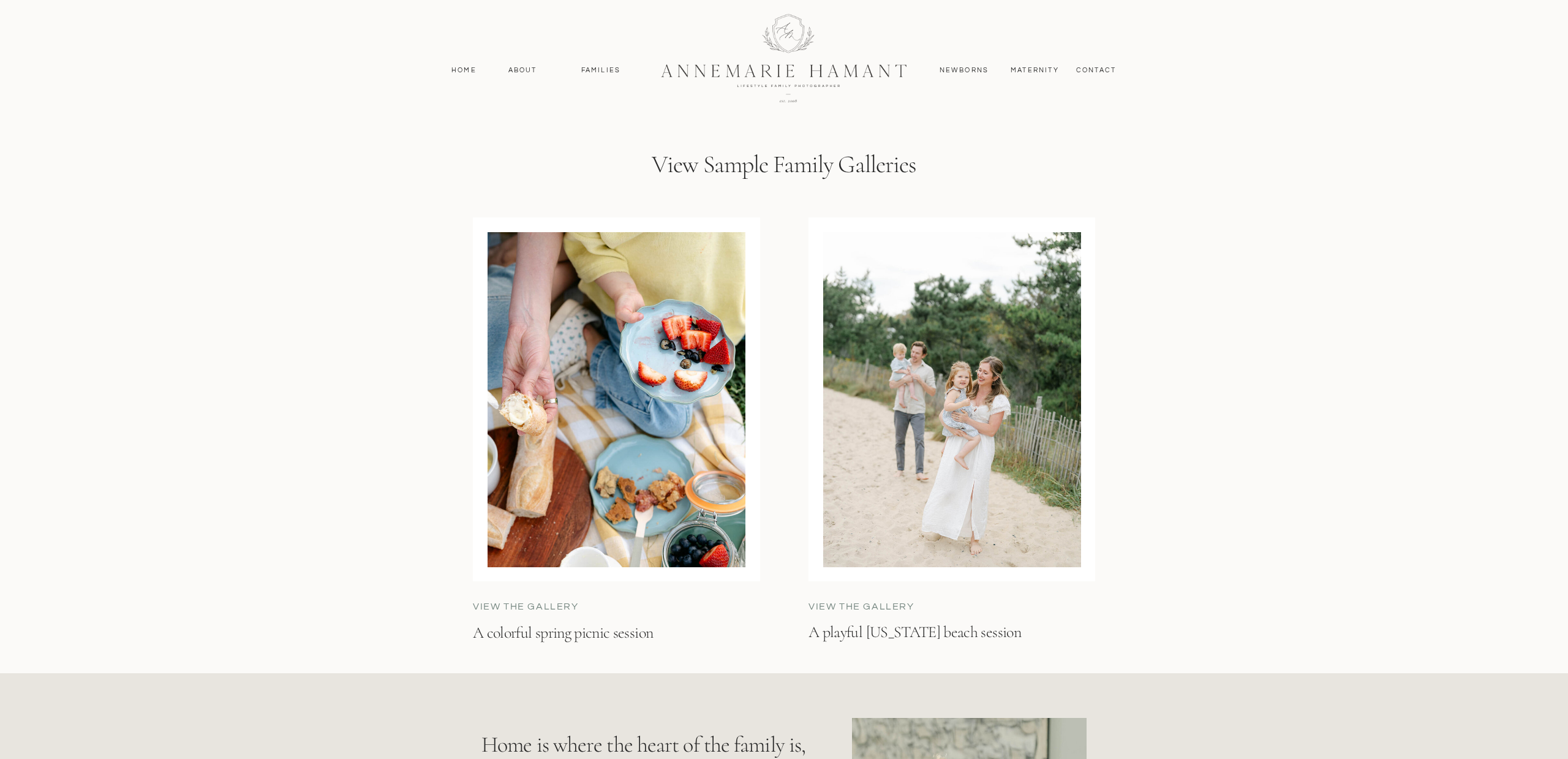
scroll to position [3798, 0]
